Goal: Browse casually: Explore the website without a specific task or goal

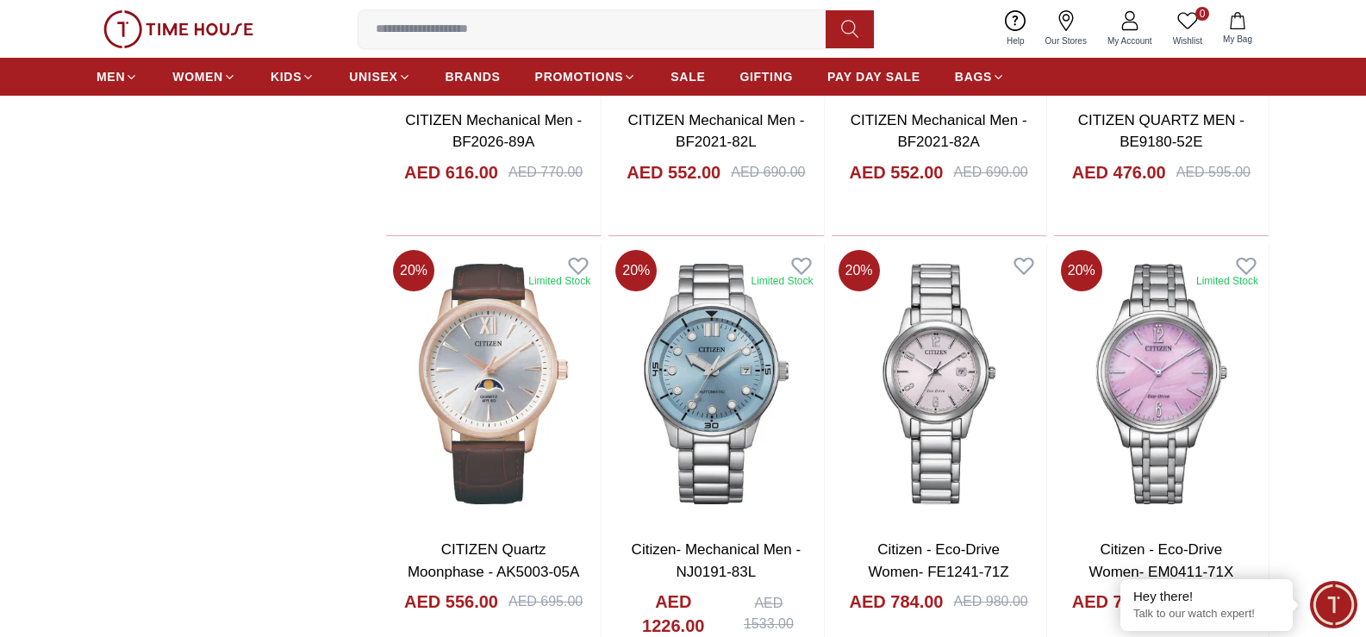
scroll to position [2068, 0]
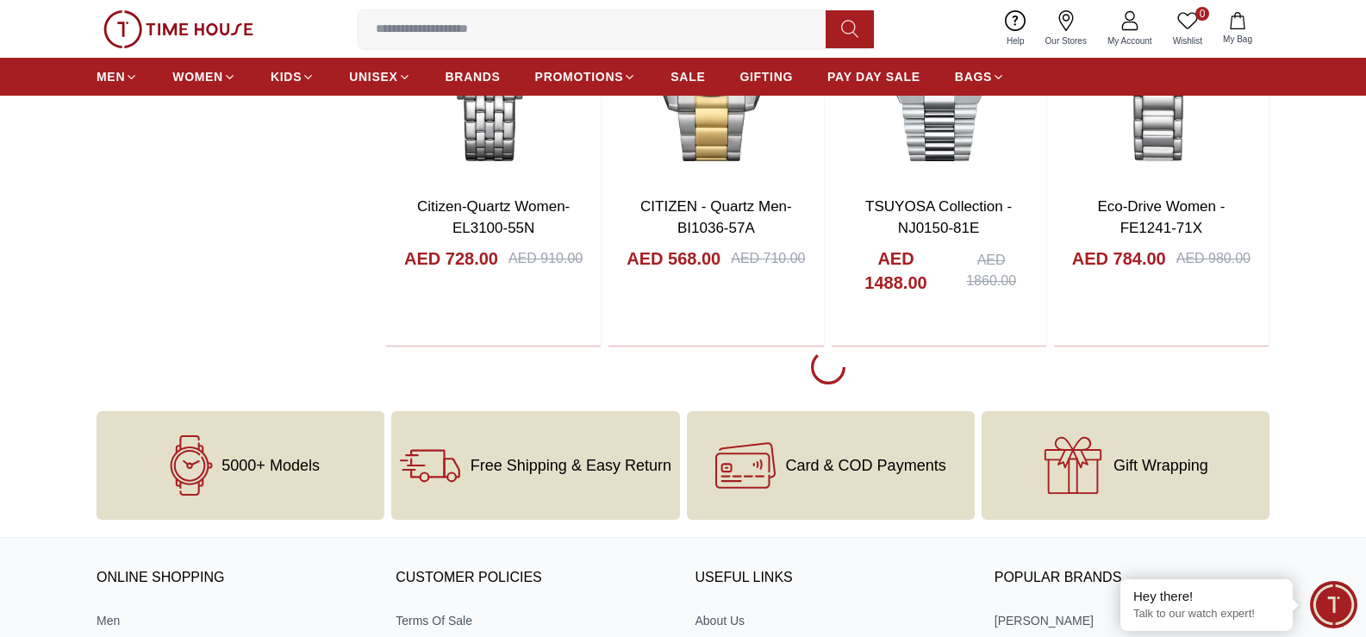
scroll to position [2844, 0]
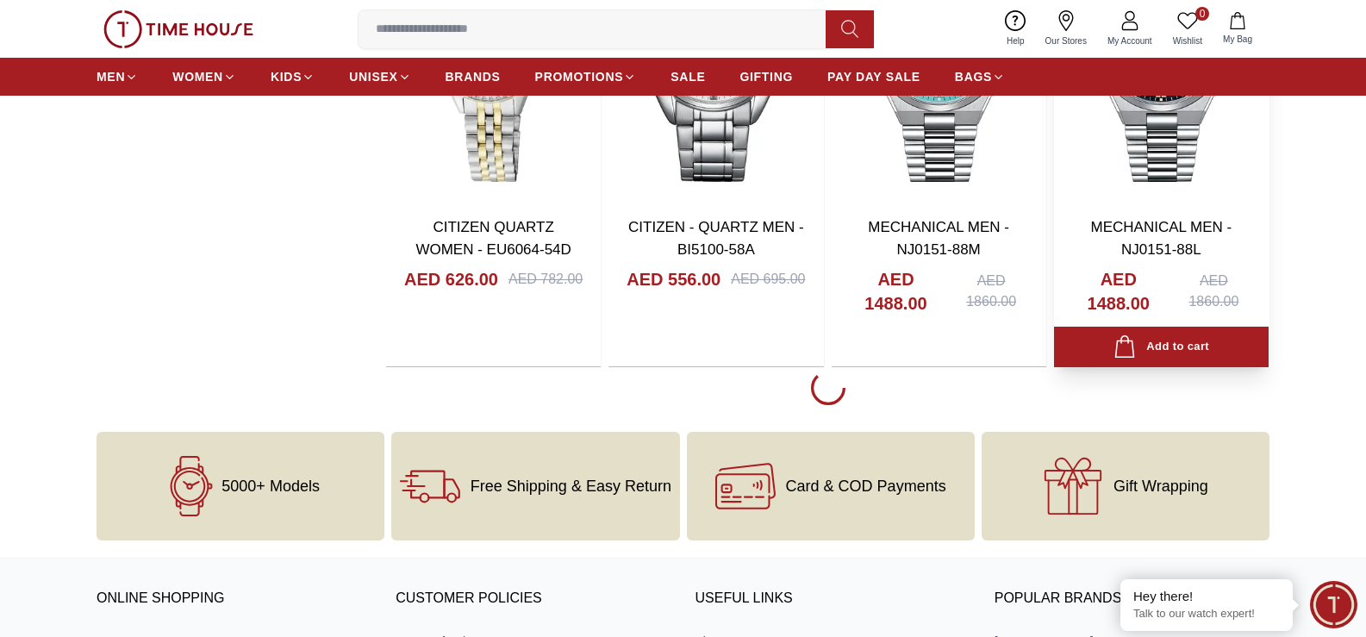
scroll to position [7239, 0]
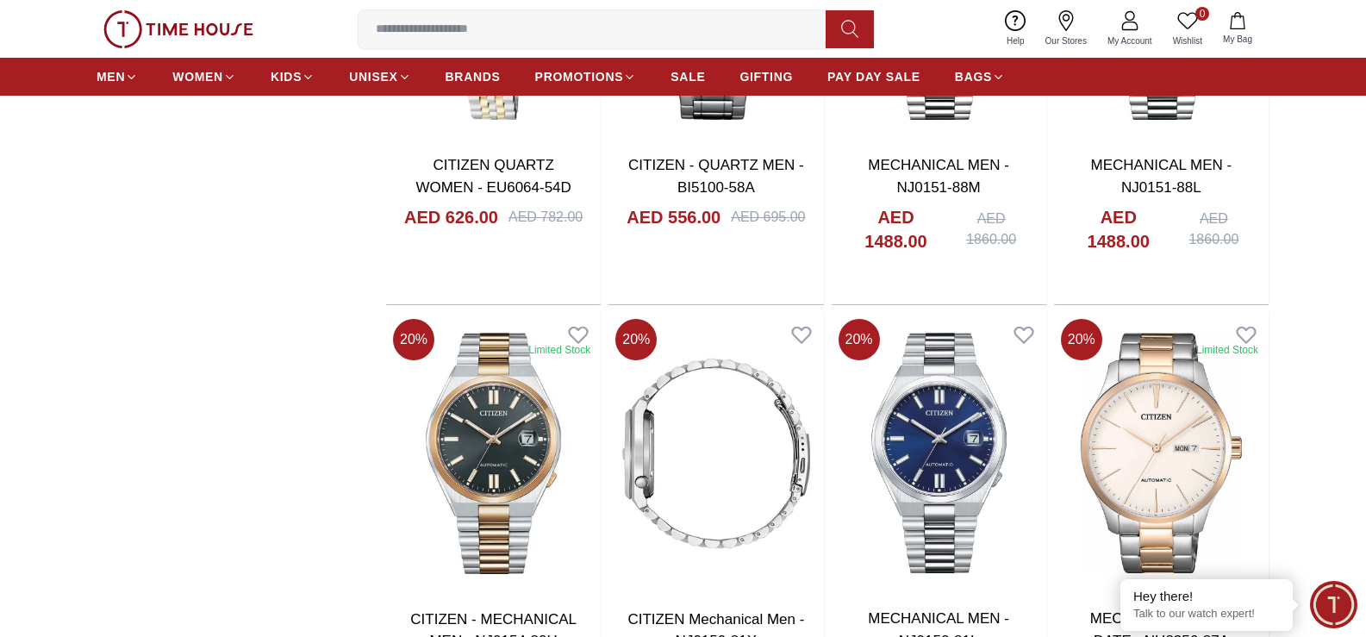
scroll to position [7325, 0]
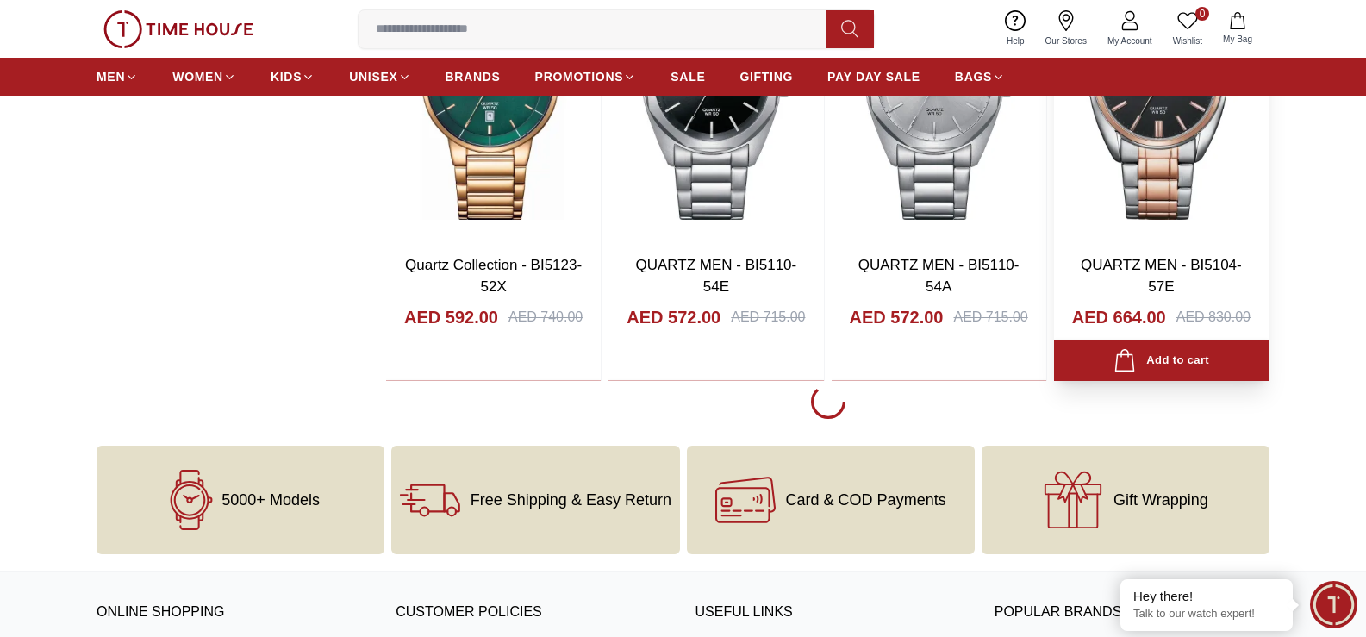
scroll to position [11720, 0]
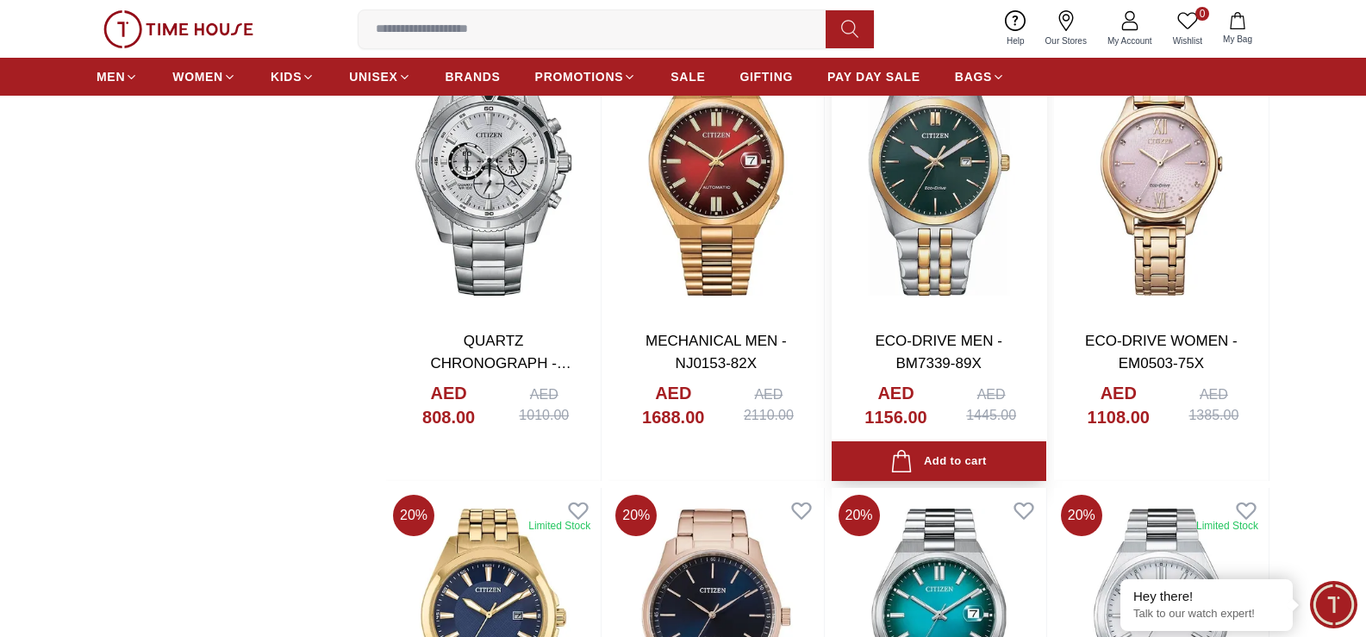
scroll to position [15685, 0]
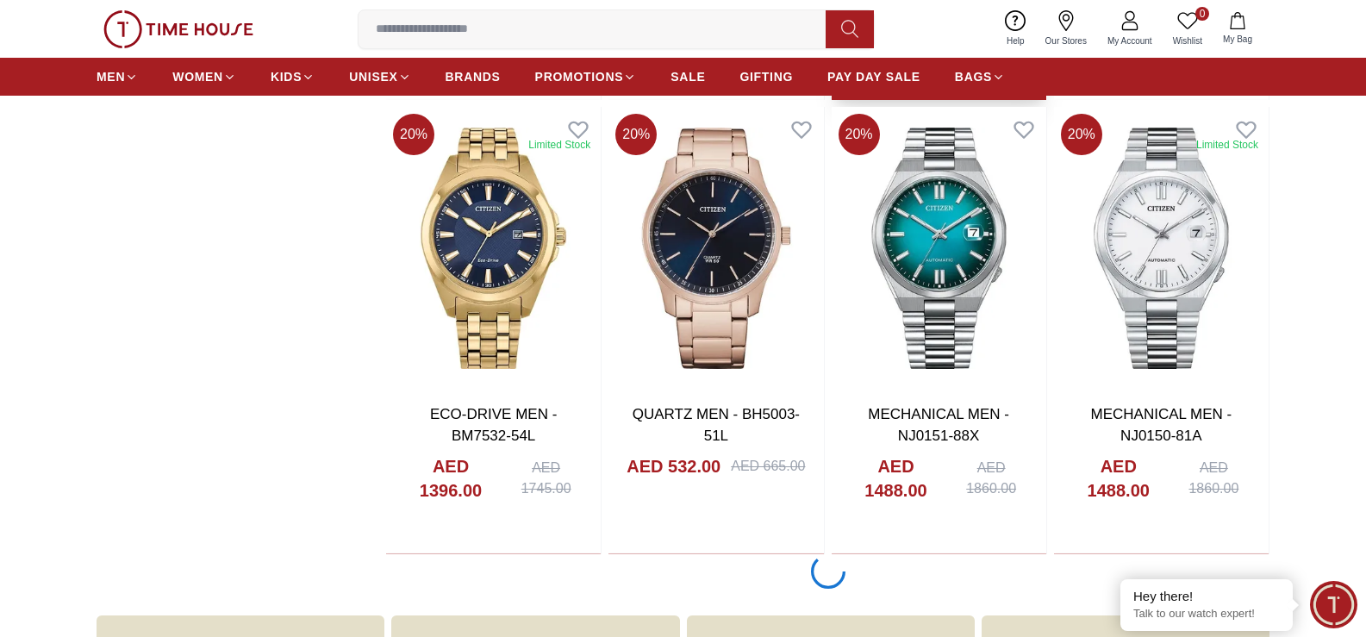
scroll to position [16115, 0]
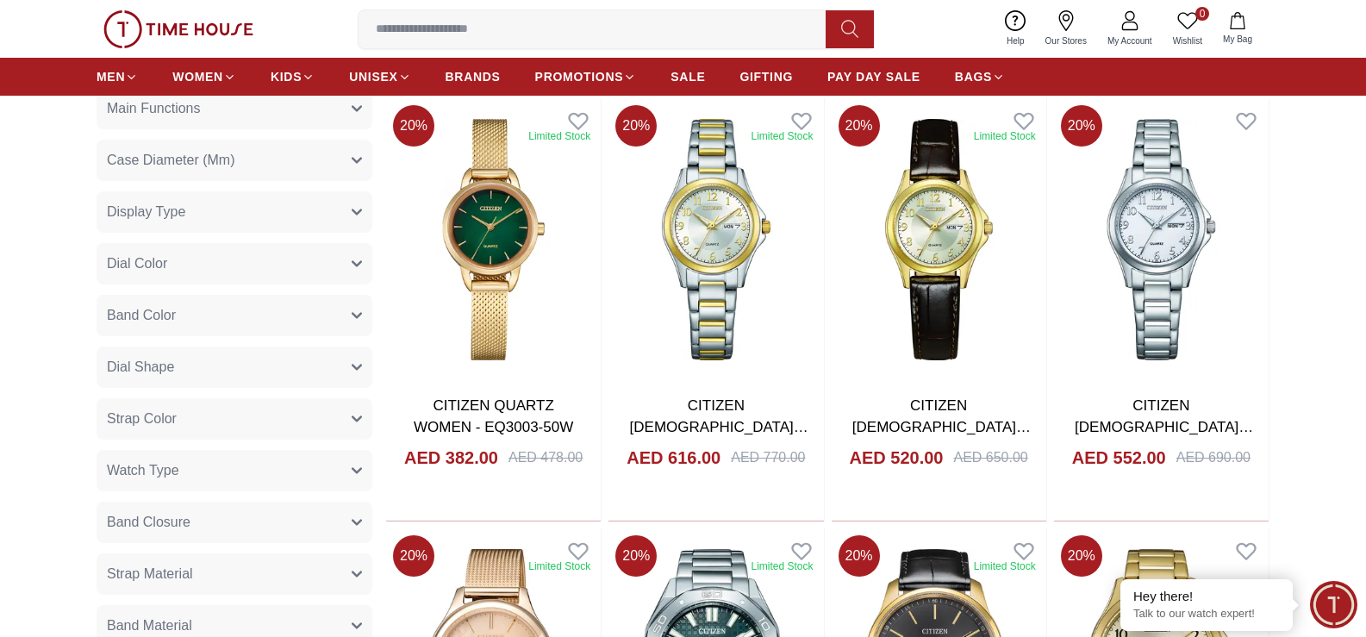
scroll to position [776, 0]
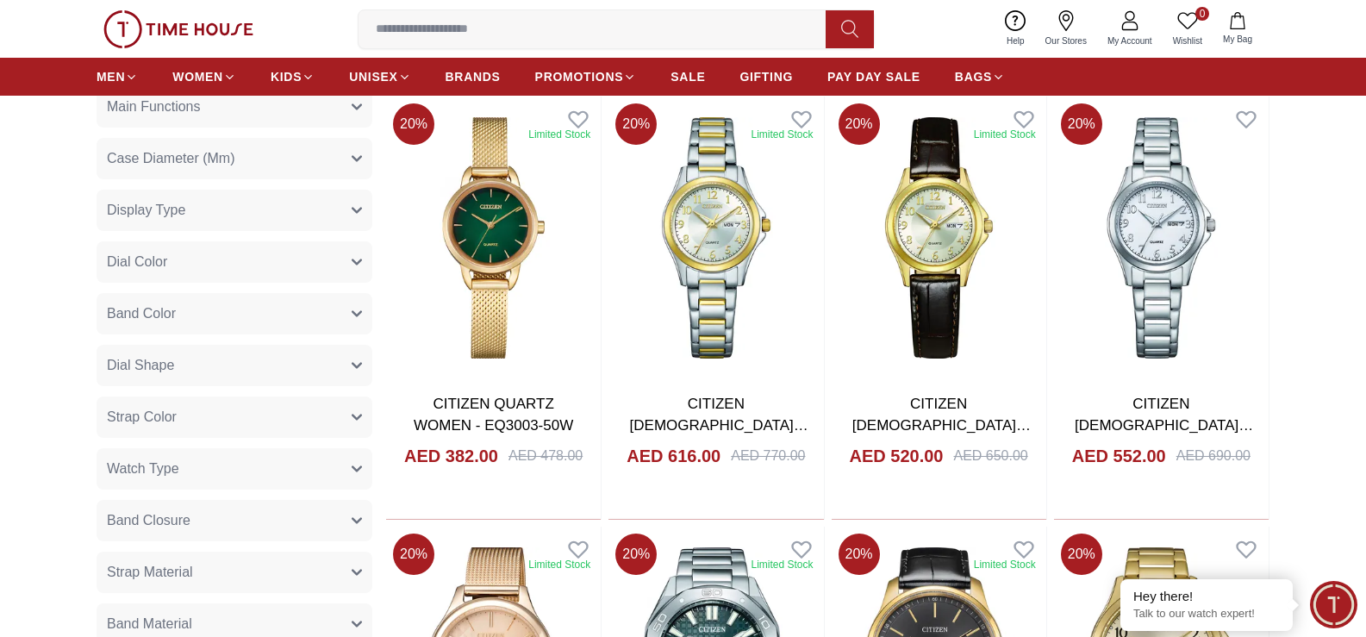
click at [359, 159] on icon "button" at bounding box center [356, 159] width 9 height 4
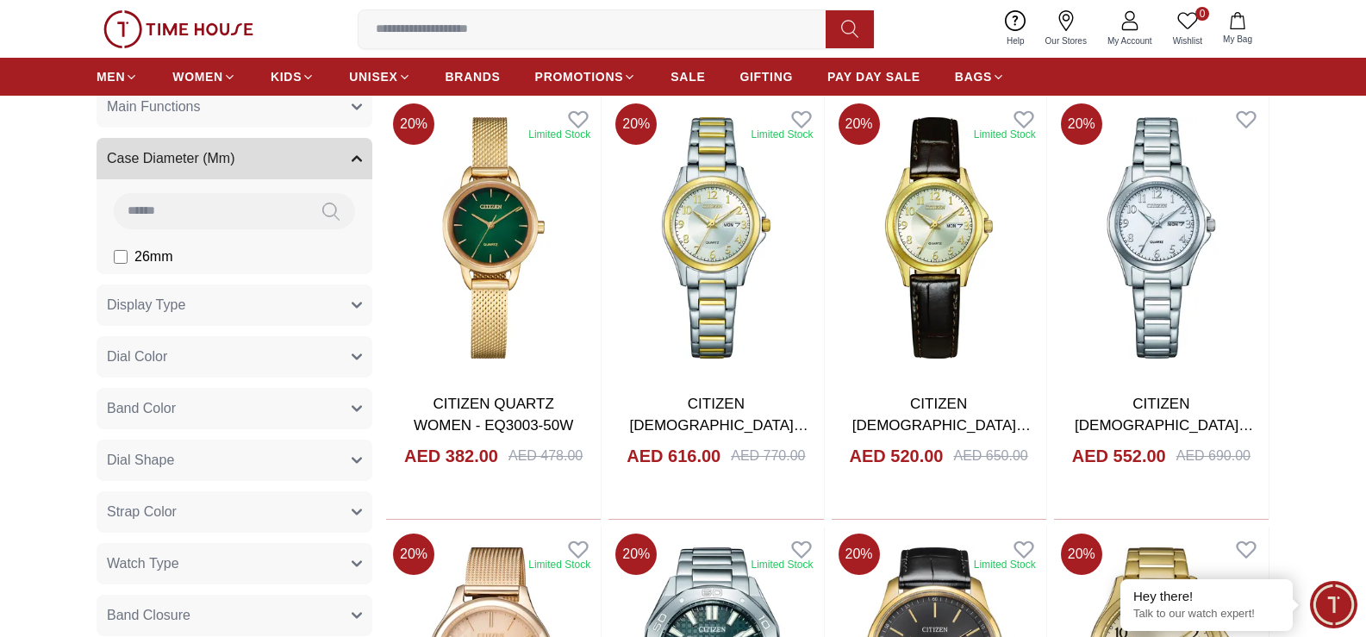
click at [359, 159] on icon "button" at bounding box center [356, 159] width 9 height 4
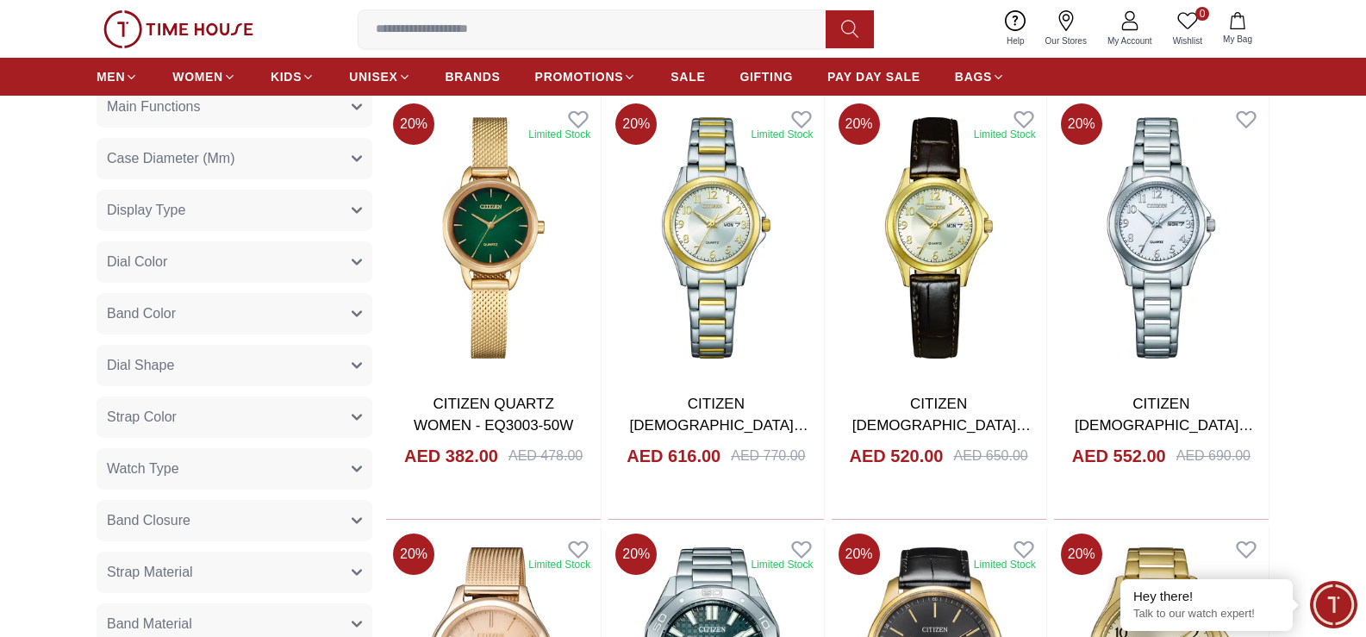
click at [357, 262] on icon "button" at bounding box center [357, 262] width 10 height 10
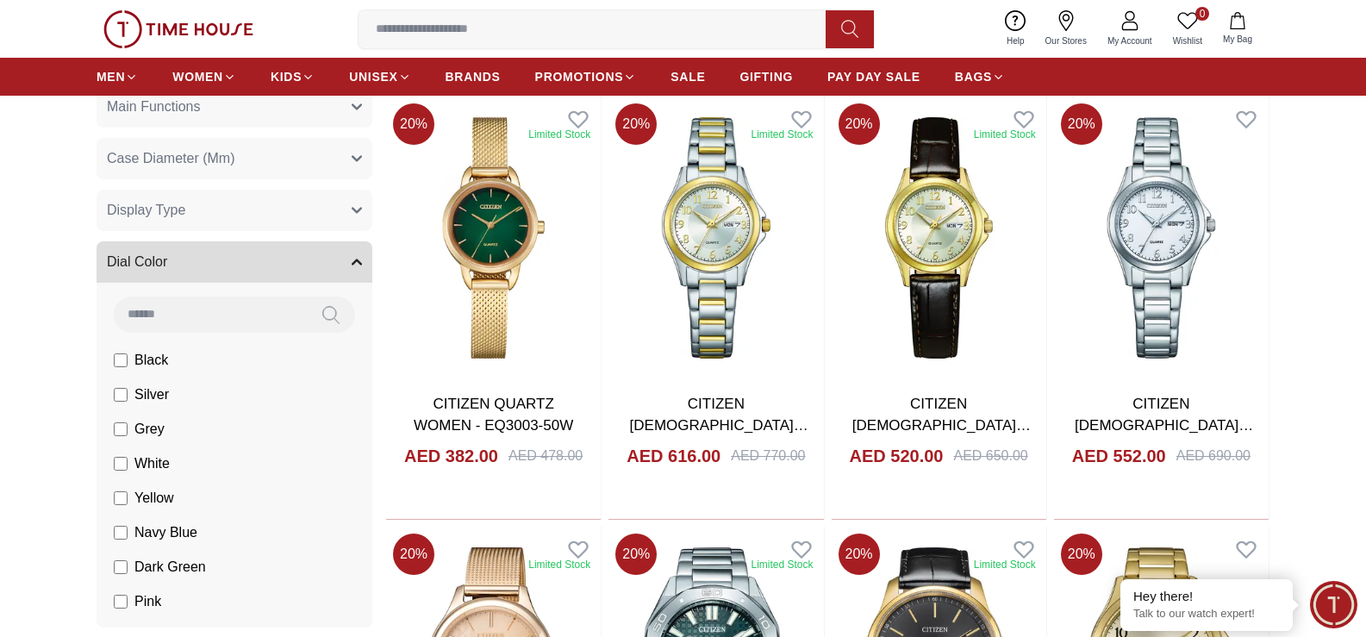
click at [357, 262] on icon "button" at bounding box center [357, 262] width 10 height 10
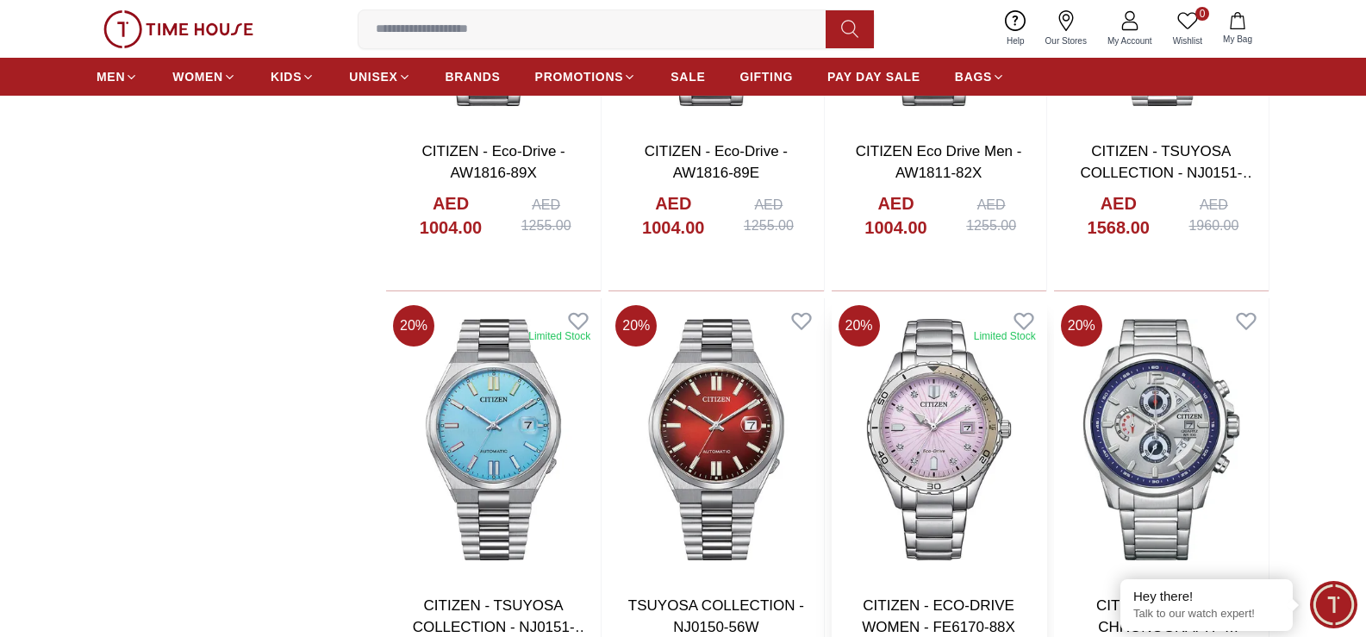
scroll to position [4740, 0]
